Goal: Information Seeking & Learning: Learn about a topic

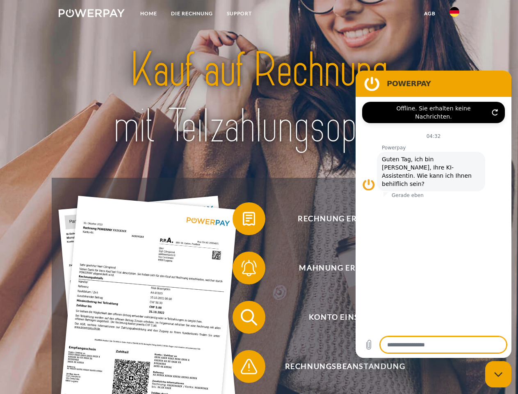
click at [92, 14] on img at bounding box center [92, 13] width 66 height 8
click at [455, 14] on img at bounding box center [455, 12] width 10 height 10
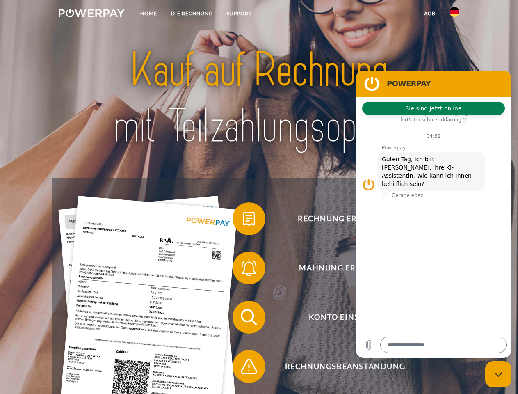
click at [430, 14] on link "agb" at bounding box center [429, 13] width 25 height 15
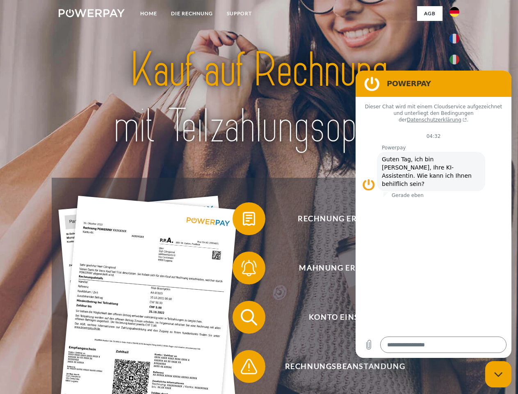
click at [243, 220] on span at bounding box center [236, 218] width 41 height 41
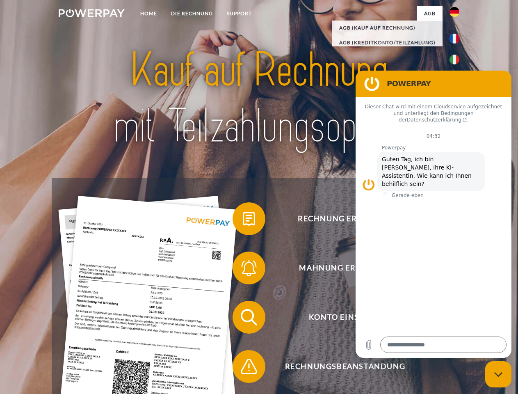
click at [243, 270] on span at bounding box center [236, 267] width 41 height 41
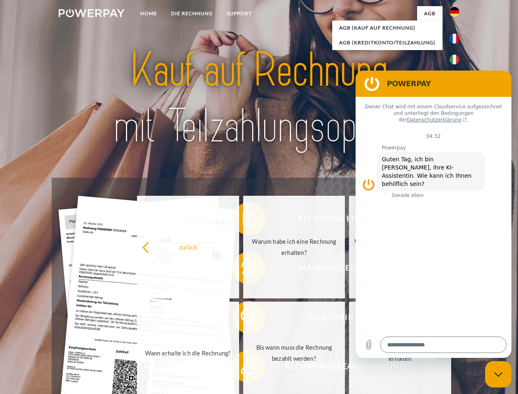
click at [243, 319] on link "Bis wann muss die Rechnung bezahlt werden?" at bounding box center [294, 353] width 102 height 103
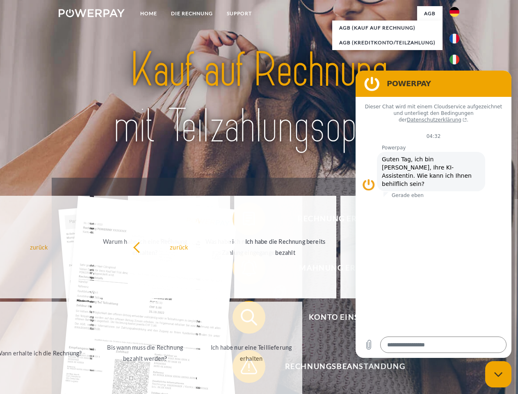
click at [243, 368] on span at bounding box center [236, 366] width 41 height 41
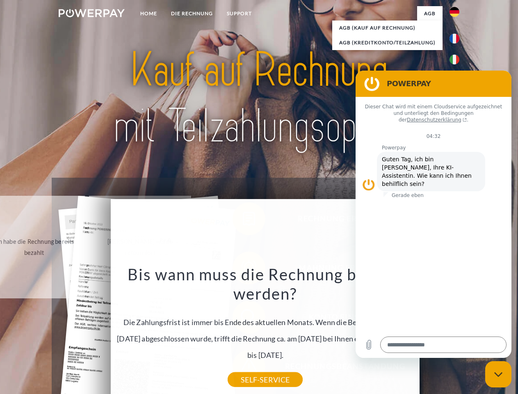
click at [499, 374] on icon "Messaging-Fenster schließen" at bounding box center [499, 374] width 9 height 5
type textarea "*"
